Goal: Navigation & Orientation: Find specific page/section

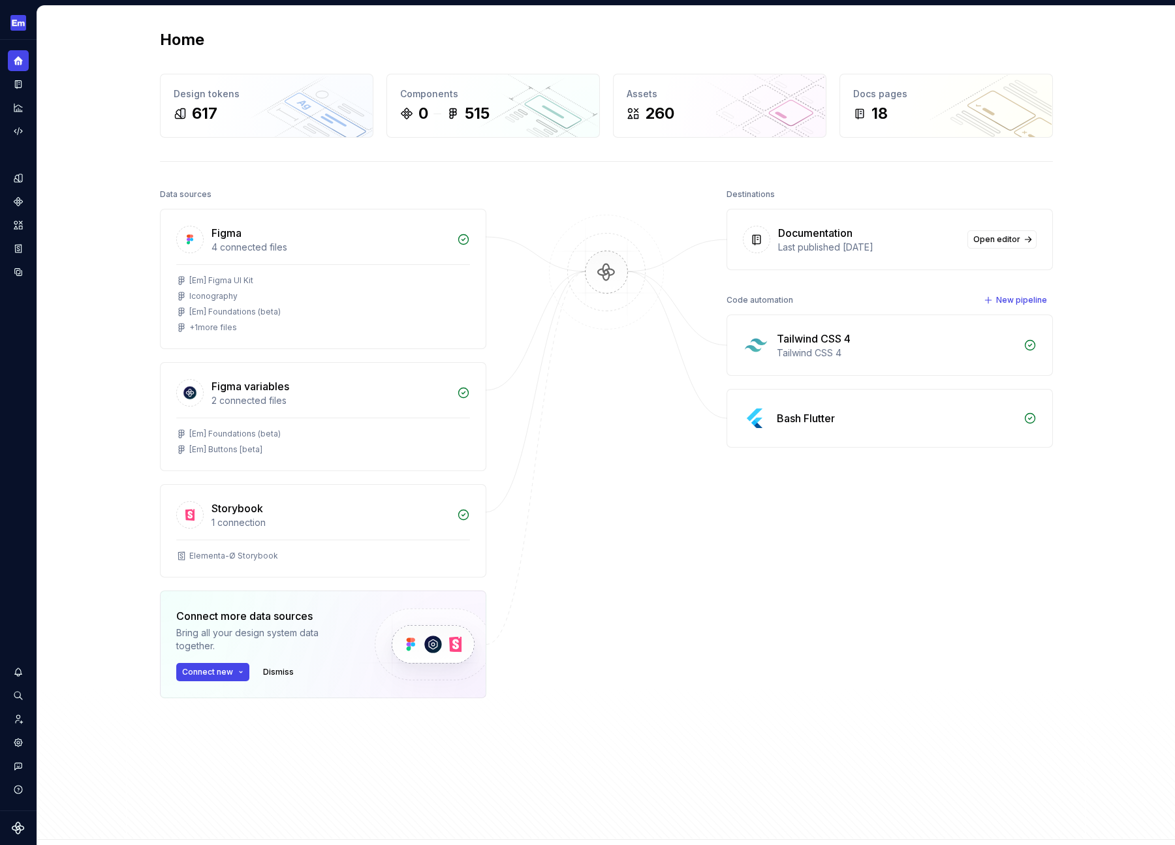
click at [903, 629] on div "Destinations Documentation Last published [DATE] Open editor Code automation Ne…" at bounding box center [890, 474] width 326 height 578
click at [18, 743] on icon "Settings" at bounding box center [18, 743] width 12 height 12
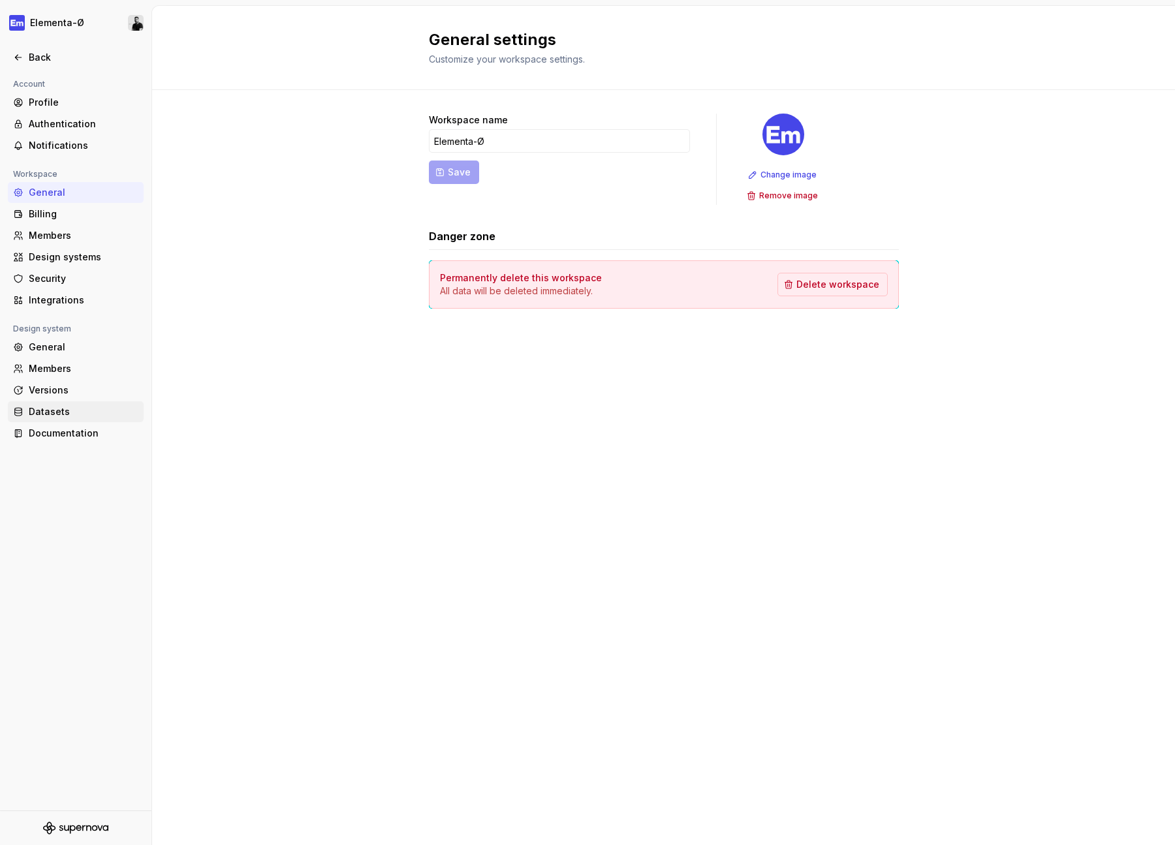
click at [41, 407] on div "Datasets" at bounding box center [84, 411] width 110 height 13
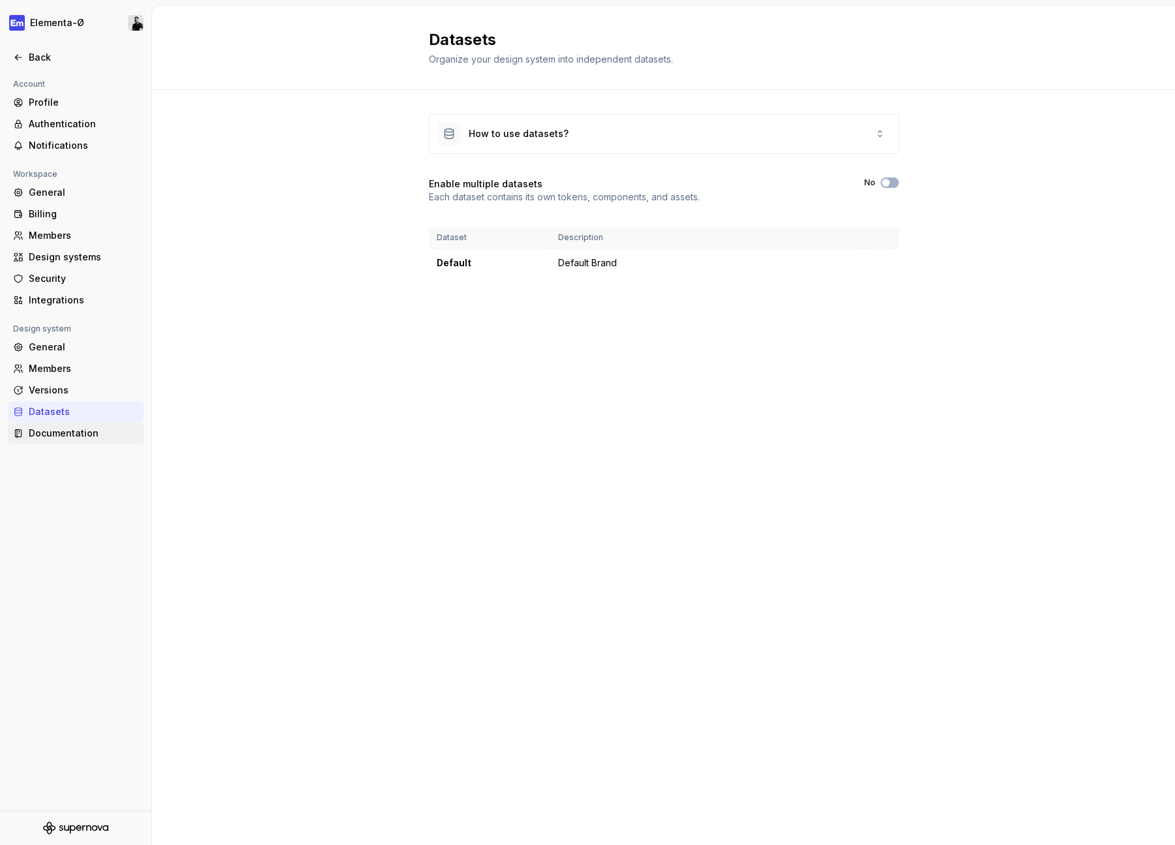
click at [41, 436] on div "Documentation" at bounding box center [84, 433] width 110 height 13
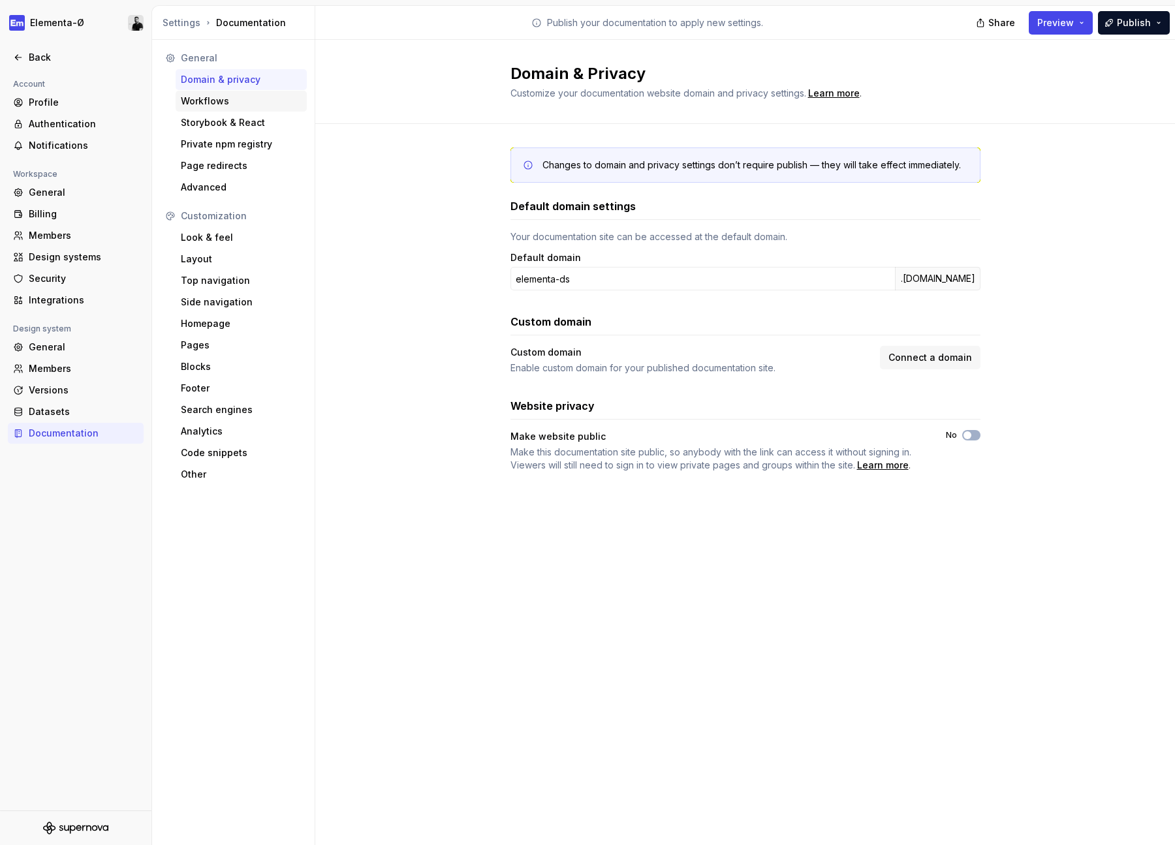
click at [221, 104] on div "Workflows" at bounding box center [241, 101] width 121 height 13
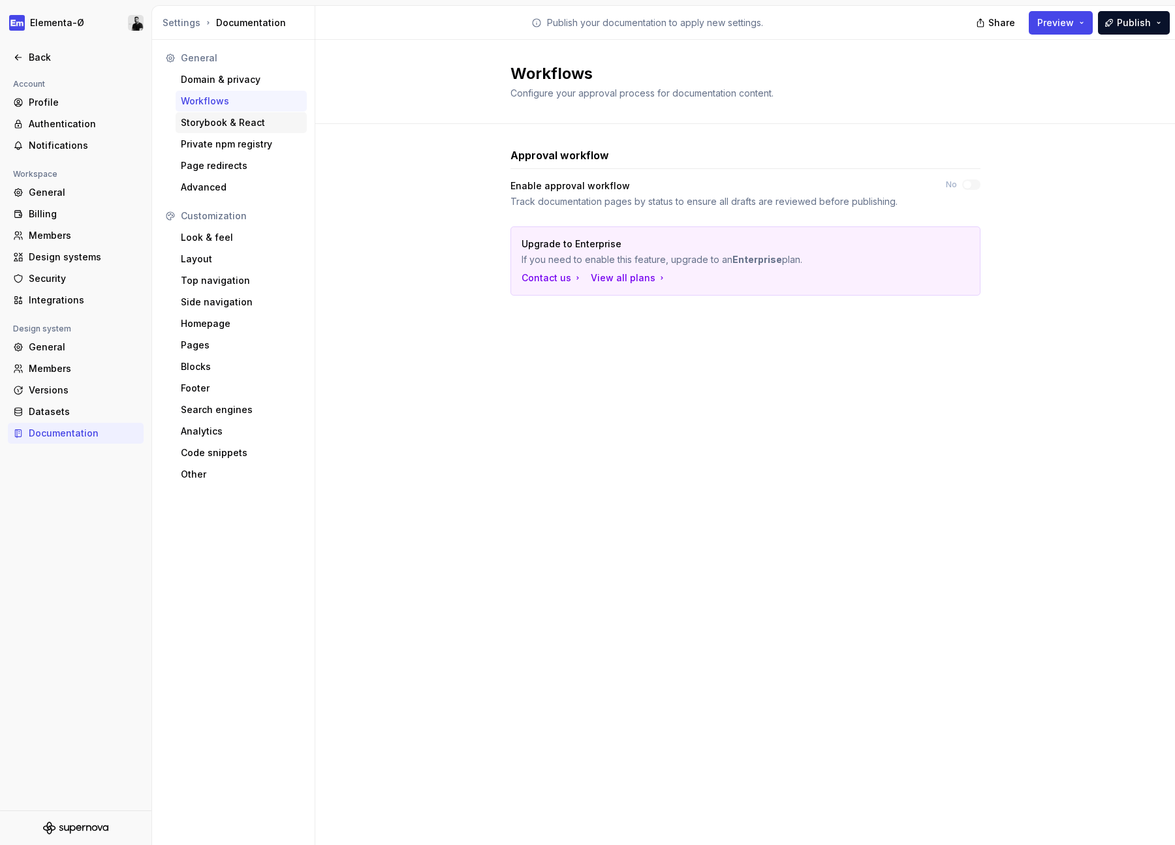
click at [223, 131] on div "Storybook & React" at bounding box center [241, 122] width 131 height 21
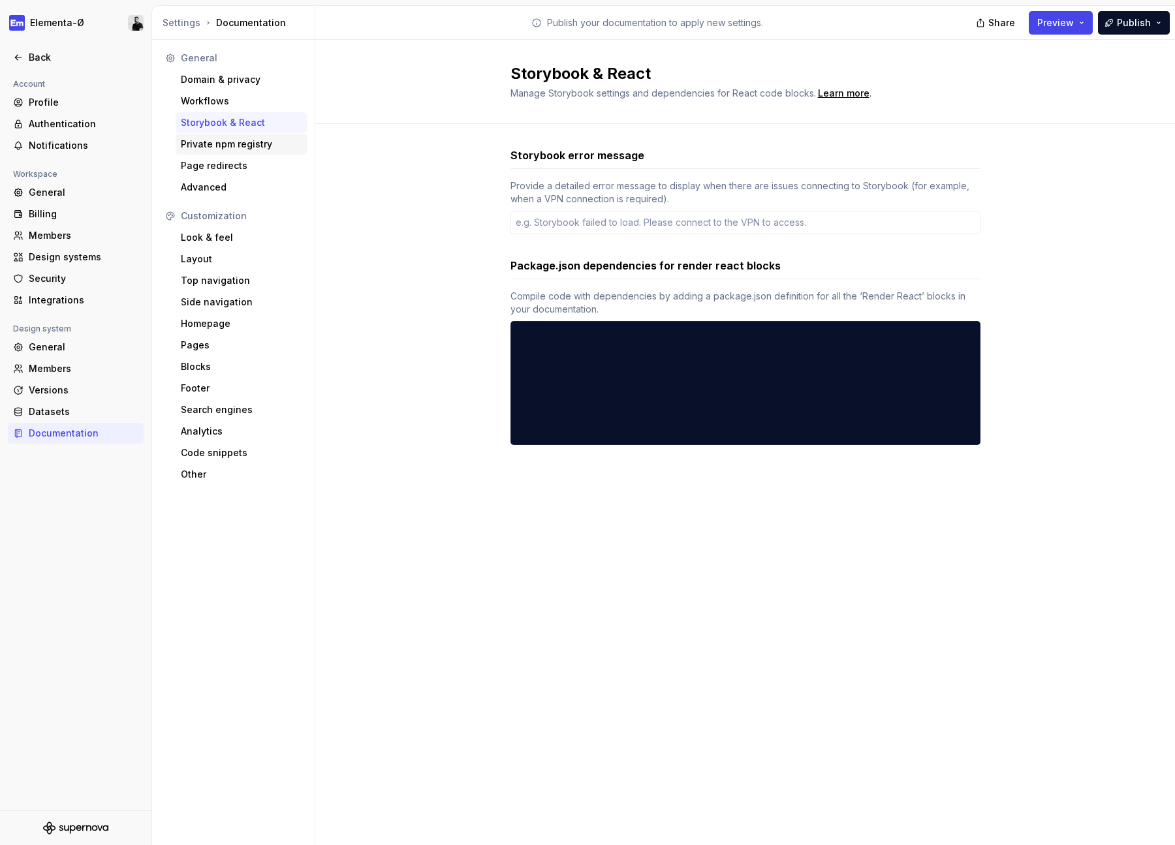
click at [221, 139] on div "Private npm registry" at bounding box center [241, 144] width 121 height 13
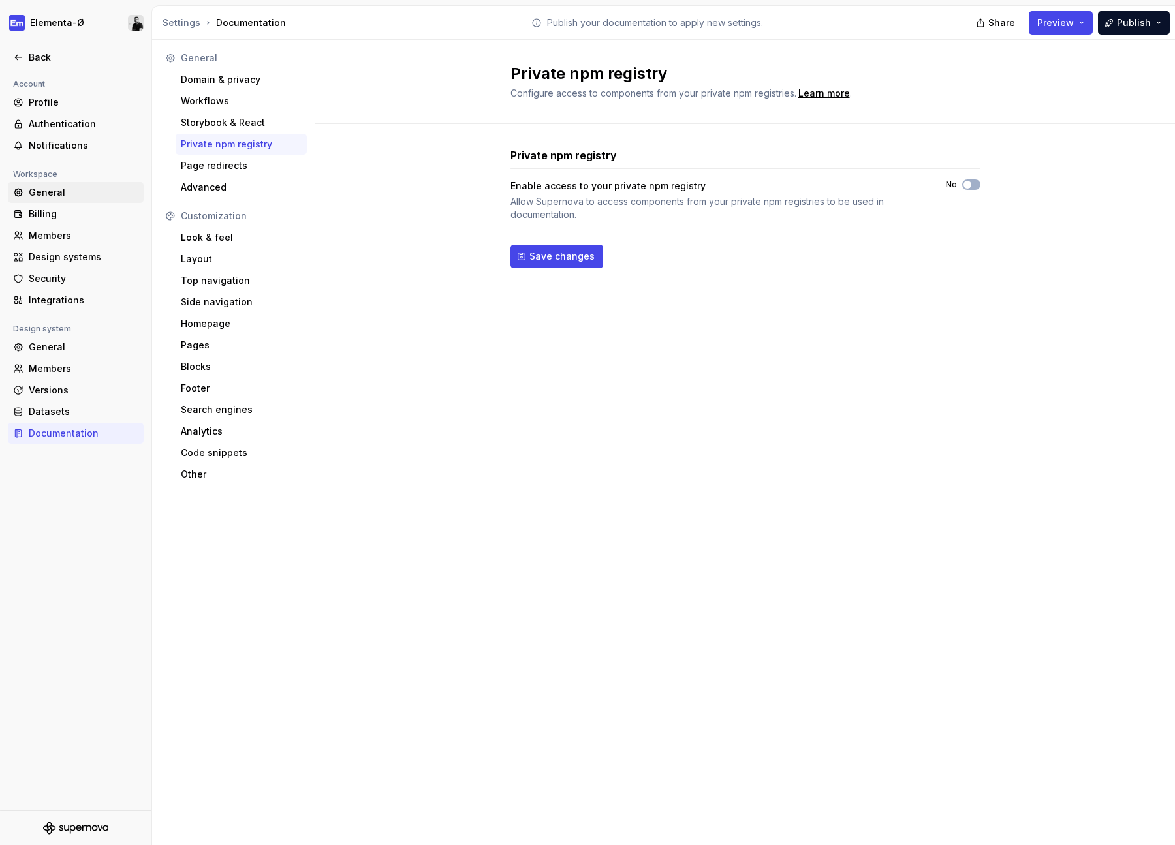
click at [52, 196] on div "General" at bounding box center [84, 192] width 110 height 13
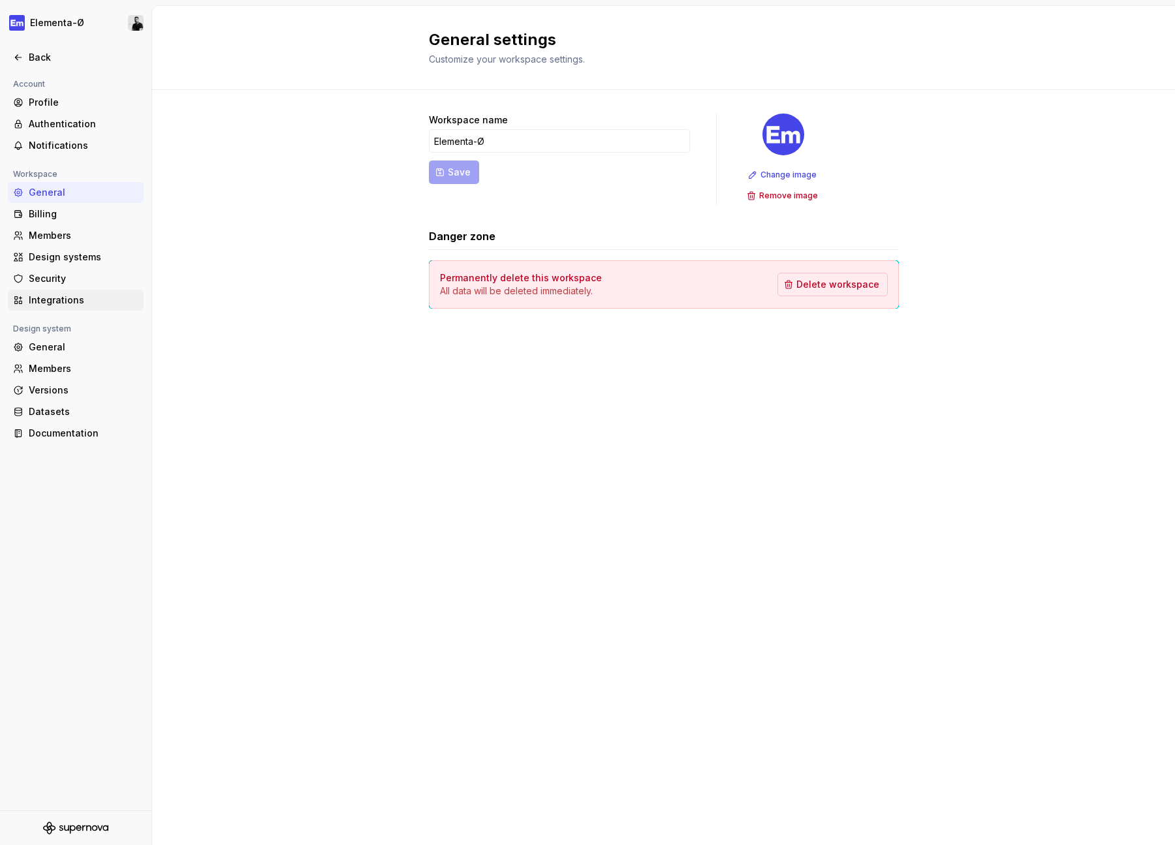
click at [52, 300] on div "Integrations" at bounding box center [84, 300] width 110 height 13
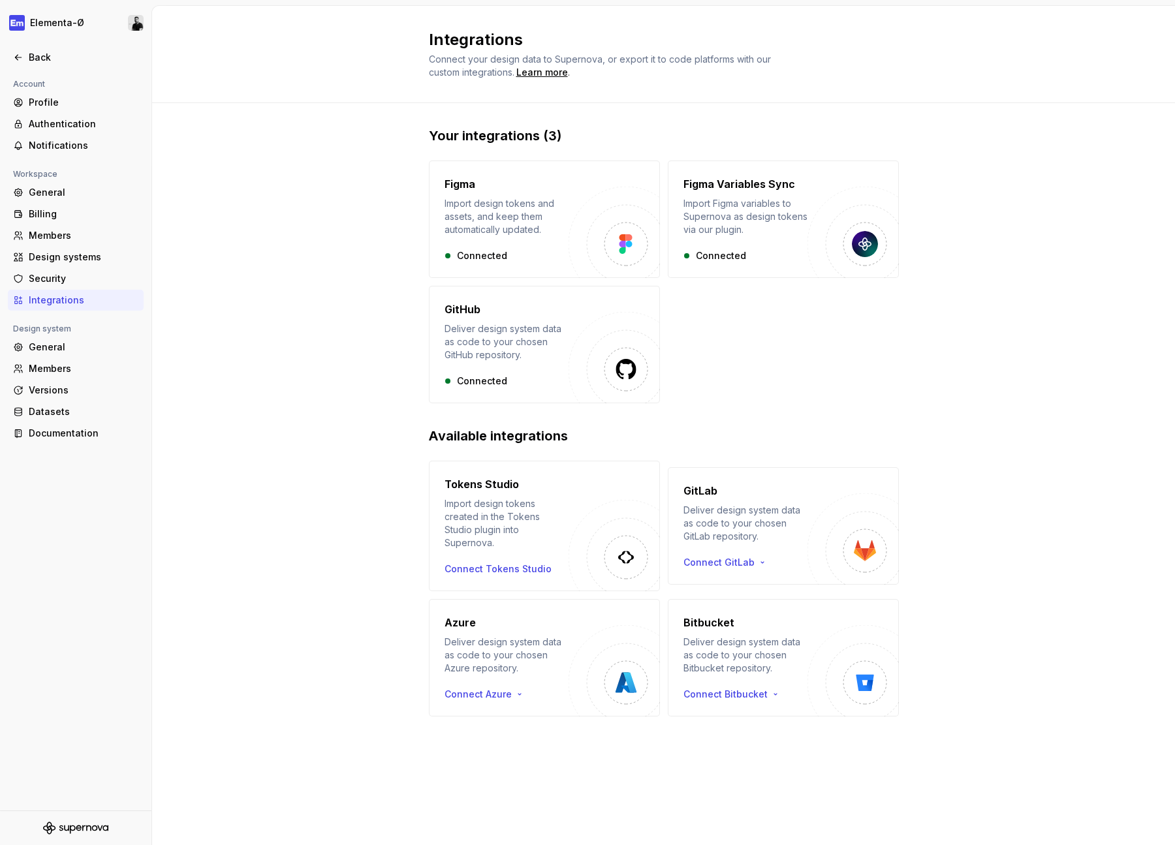
click at [1034, 185] on div "Your integrations (3) Figma Import design tokens and assets, and keep them auto…" at bounding box center [663, 434] width 1023 height 663
click at [1088, 582] on div "Your integrations (3) Figma Import design tokens and assets, and keep them auto…" at bounding box center [663, 434] width 1023 height 663
